Goal: Find specific page/section: Find specific page/section

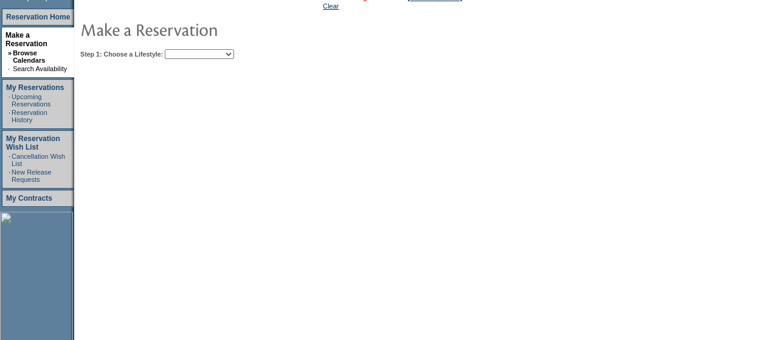
scroll to position [174, 0]
click at [234, 56] on select "Beach Leisure Metropolitan Mountain OIAL for Adventure OIAL for Couples OIAL fo…" at bounding box center [199, 54] width 69 height 10
select select "Beach"
click at [185, 49] on select "Beach Leisure Metropolitan Mountain OIAL for Adventure OIAL for Couples OIAL fo…" at bounding box center [199, 54] width 69 height 10
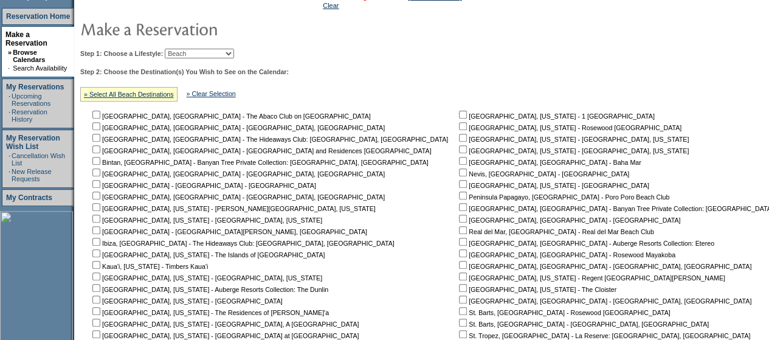
scroll to position [260, 0]
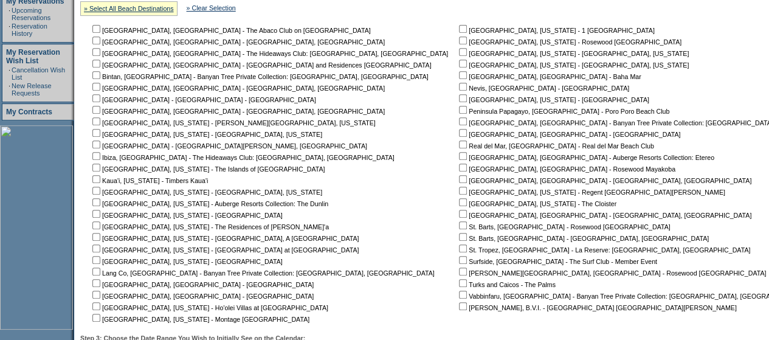
click at [143, 205] on nobr "[GEOGRAPHIC_DATA], [US_STATE] - Auberge Resorts Collection: The Dunlin" at bounding box center [209, 203] width 238 height 7
click at [266, 148] on nobr "[GEOGRAPHIC_DATA] - [GEOGRAPHIC_DATA][PERSON_NAME], [GEOGRAPHIC_DATA]" at bounding box center [228, 145] width 277 height 7
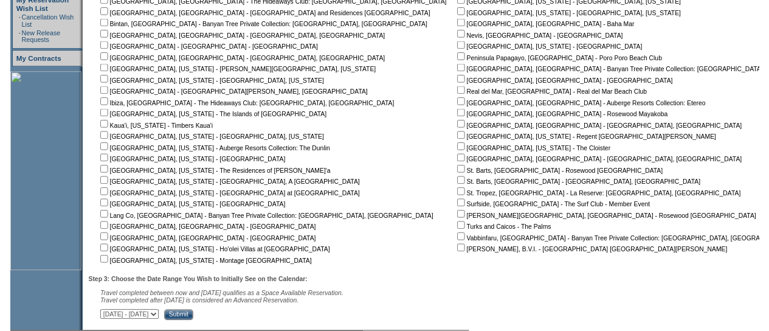
scroll to position [0, 0]
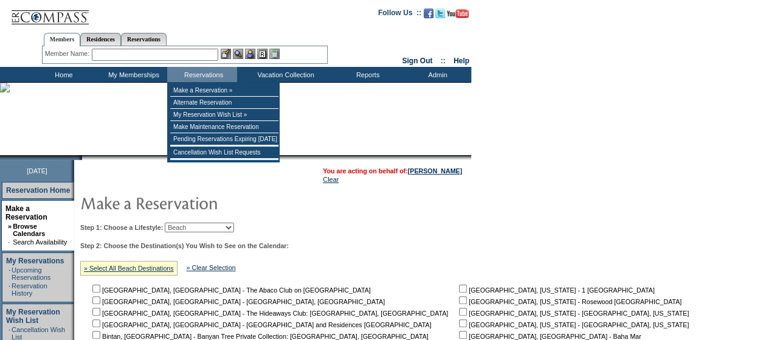
click at [164, 57] on input "text" at bounding box center [155, 55] width 126 height 12
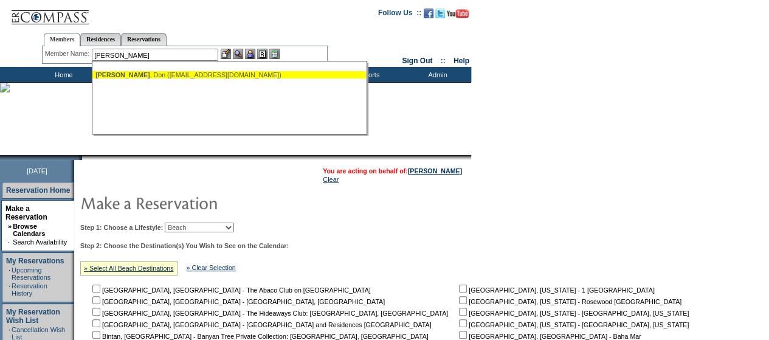
click at [150, 75] on div "[PERSON_NAME] ([EMAIL_ADDRESS][DOMAIN_NAME])" at bounding box center [228, 74] width 267 height 7
type input "[PERSON_NAME] ([EMAIL_ADDRESS][DOMAIN_NAME])"
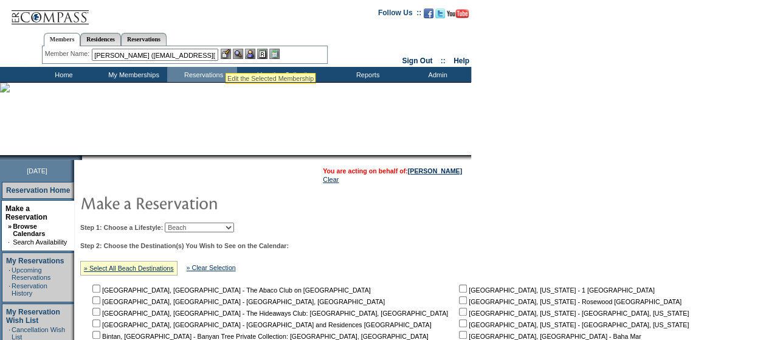
click at [242, 56] on img at bounding box center [238, 54] width 10 height 10
